Goal: Entertainment & Leisure: Consume media (video, audio)

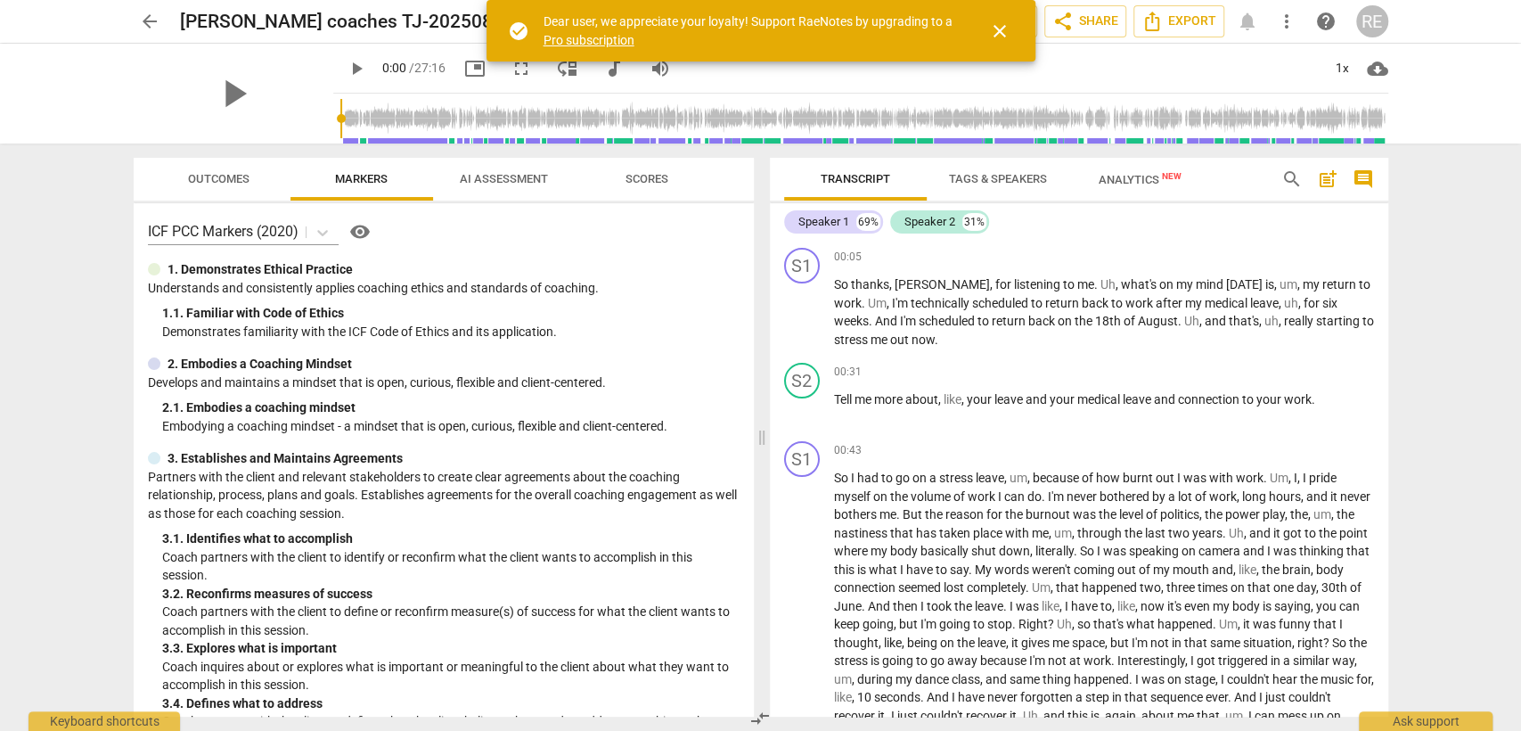
click at [250, 88] on div "play_arrow" at bounding box center [234, 94] width 200 height 100
click at [346, 69] on span "play_arrow" at bounding box center [356, 68] width 21 height 21
click at [1344, 69] on div "1x" at bounding box center [1343, 68] width 34 height 29
click at [1348, 160] on li "1.5x" at bounding box center [1355, 172] width 60 height 34
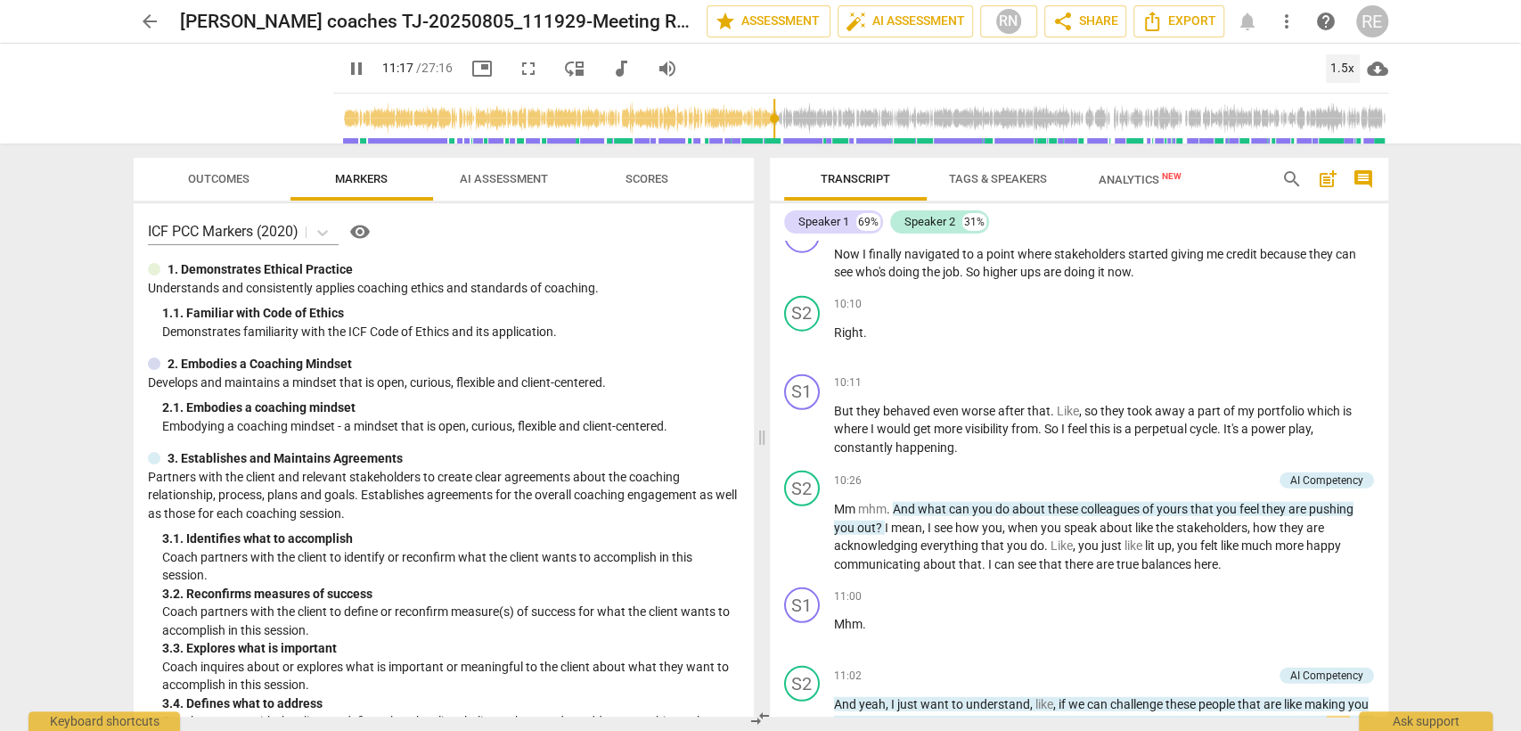
scroll to position [3707, 0]
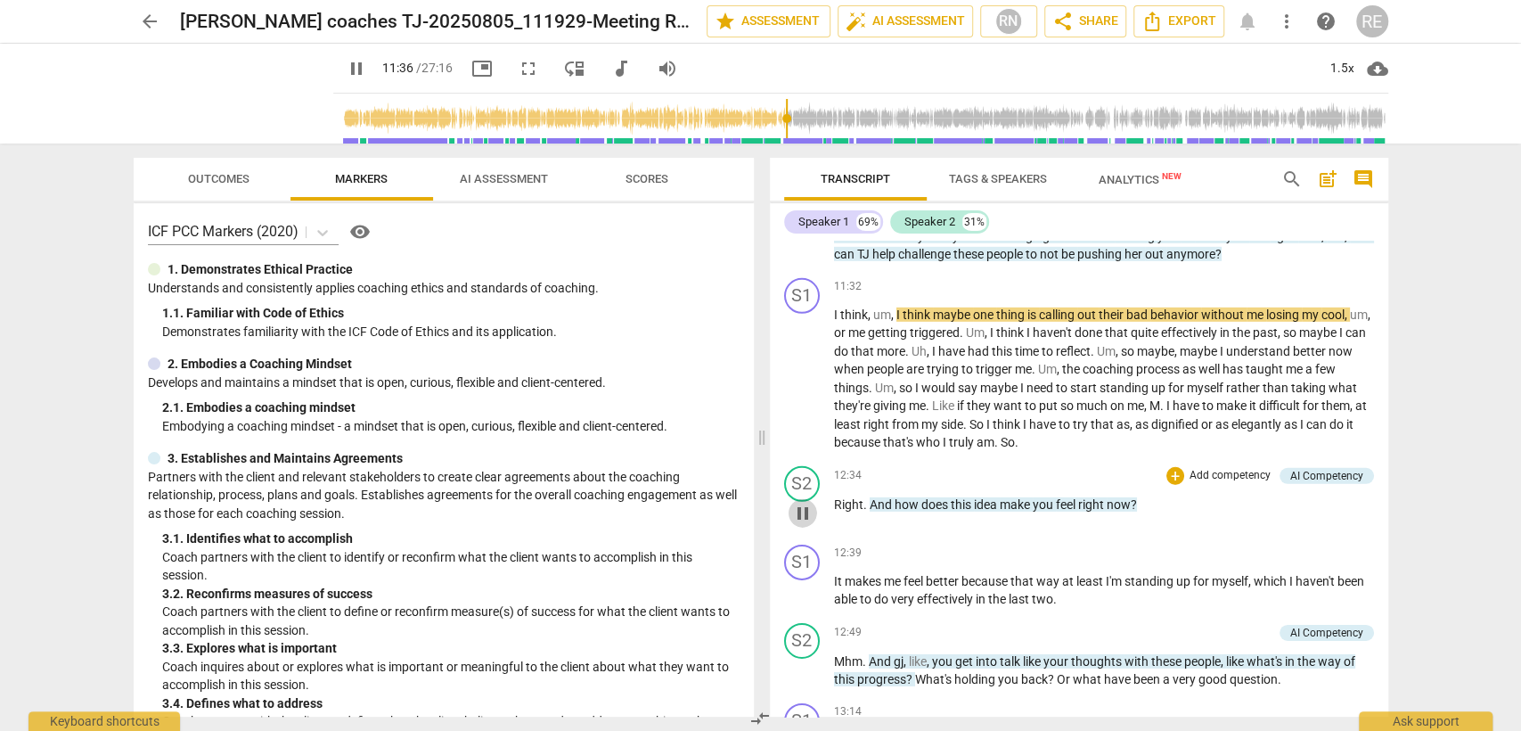
click at [807, 508] on span "pause" at bounding box center [802, 513] width 21 height 21
click at [0, 0] on span "play_arrow" at bounding box center [0, 0] width 0 height 0
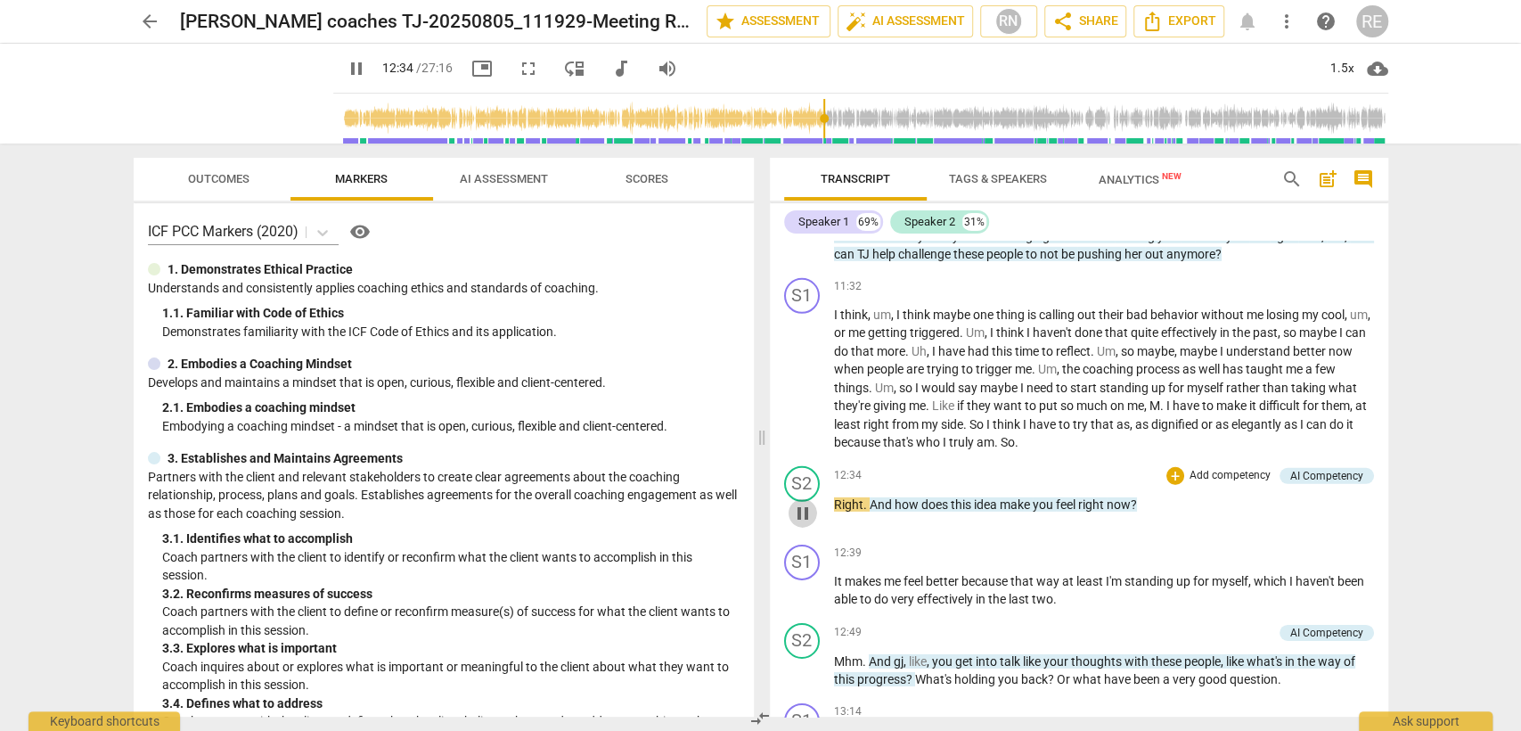
click at [807, 508] on span "pause" at bounding box center [802, 513] width 21 height 21
click at [807, 508] on span "play_arrow" at bounding box center [802, 513] width 21 height 21
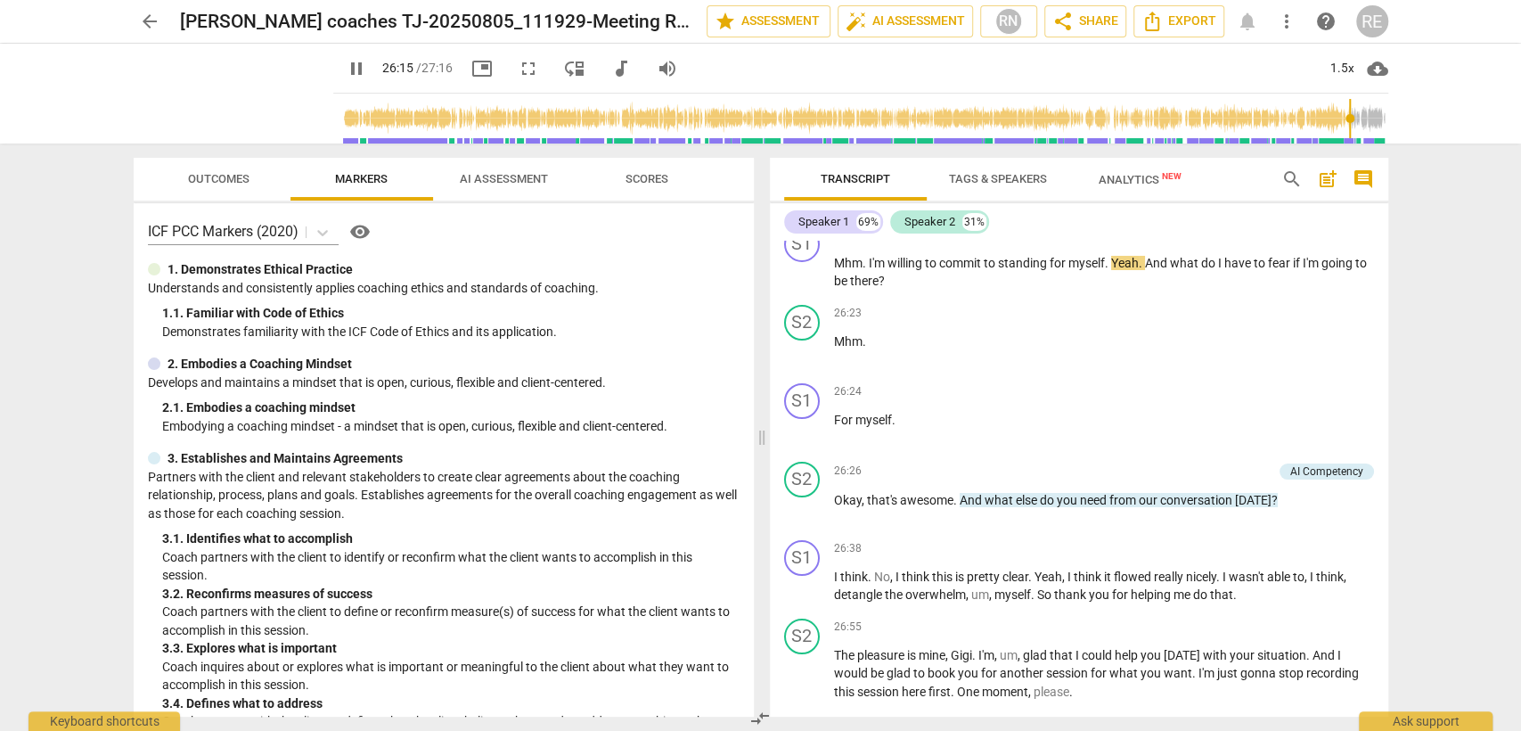
scroll to position [8967, 0]
click at [806, 520] on button "pause" at bounding box center [803, 509] width 29 height 29
click at [806, 520] on button "play_arrow" at bounding box center [803, 509] width 29 height 29
click at [346, 63] on span "pause" at bounding box center [356, 68] width 21 height 21
type input "1612"
